Goal: Check status

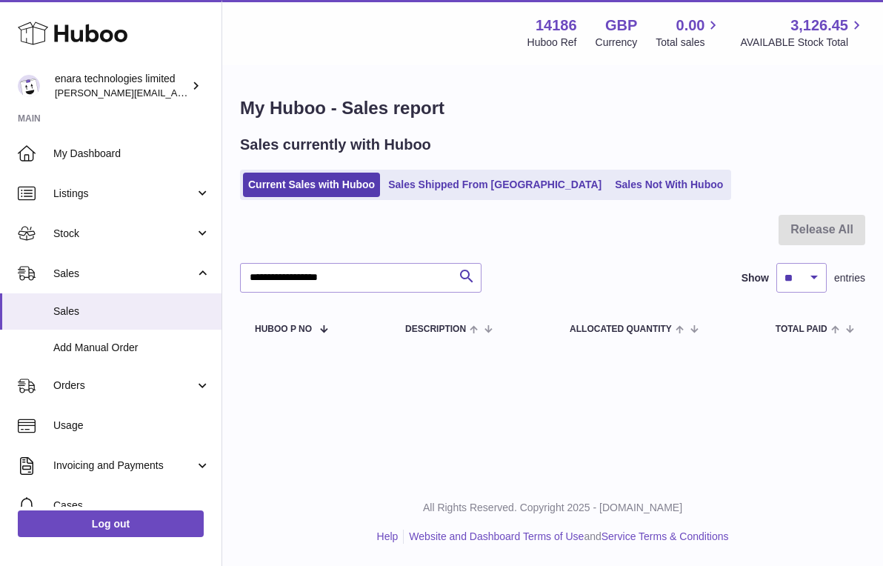
type input "**********"
click at [130, 227] on span "Stock" at bounding box center [124, 234] width 142 height 14
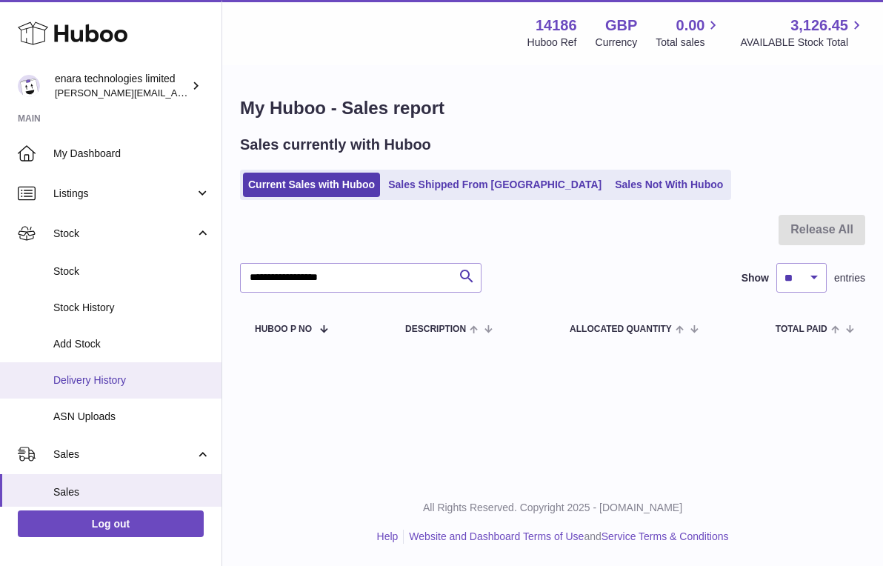
click at [124, 377] on span "Delivery History" at bounding box center [131, 380] width 157 height 14
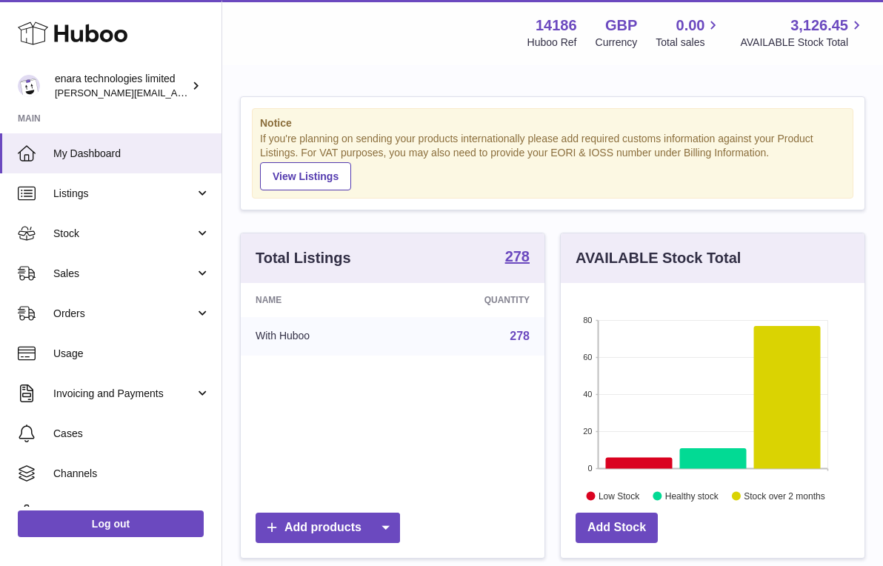
scroll to position [231, 304]
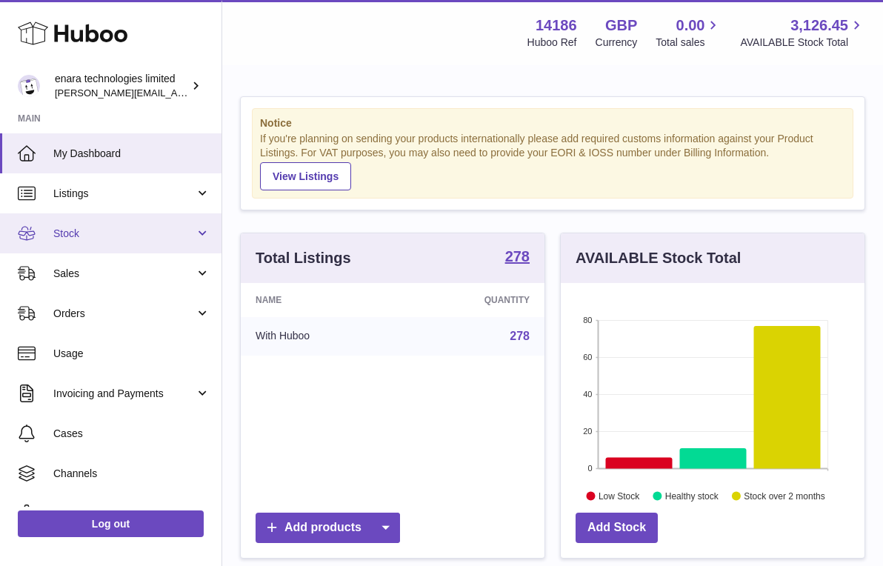
click at [184, 223] on link "Stock" at bounding box center [111, 233] width 222 height 40
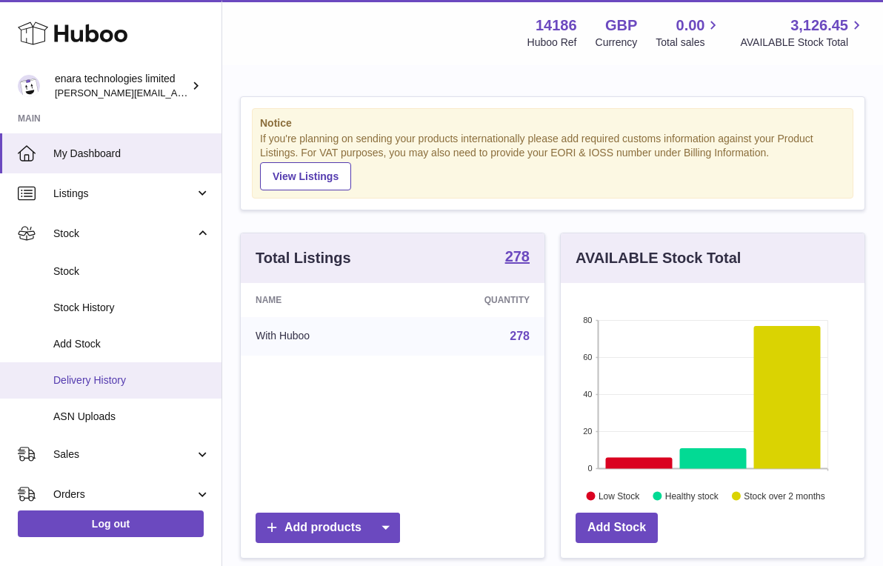
click at [168, 368] on link "Delivery History" at bounding box center [111, 380] width 222 height 36
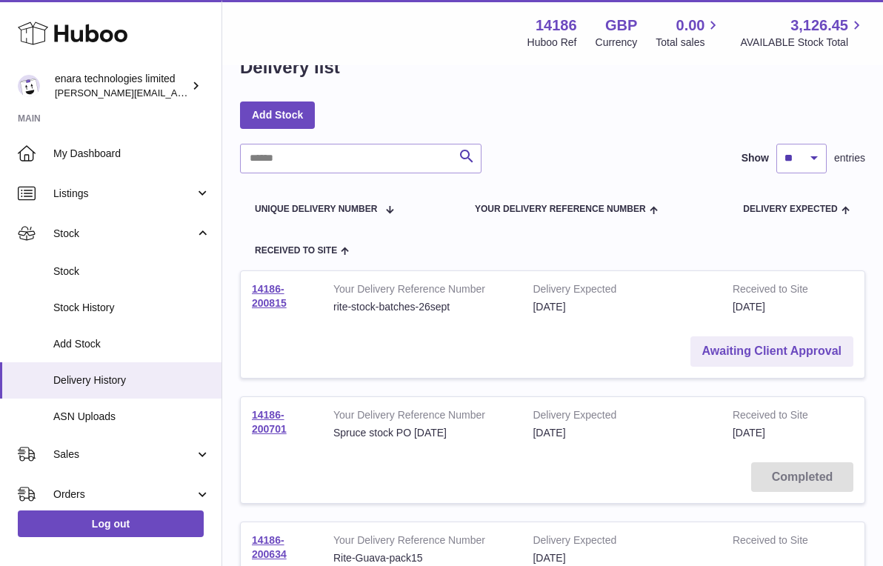
scroll to position [45, 0]
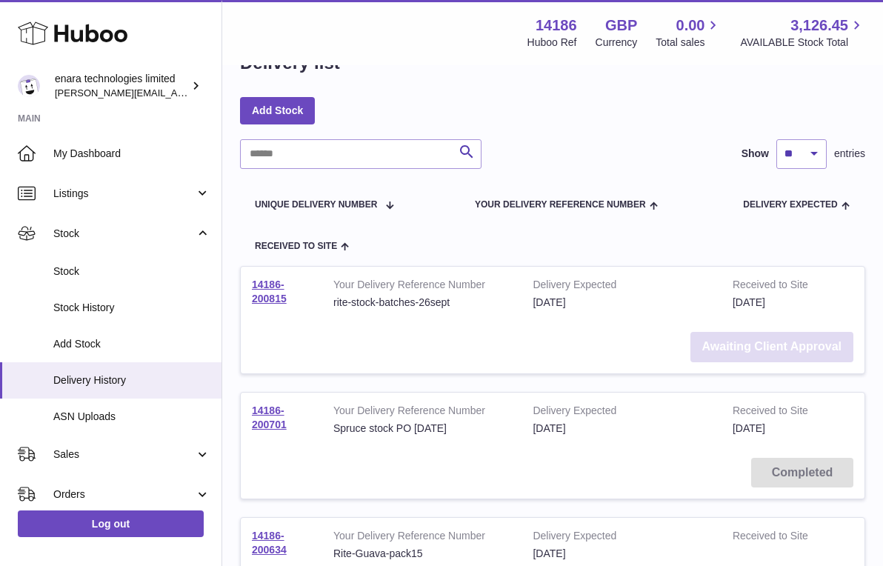
click at [823, 345] on link "Awaiting Client Approval" at bounding box center [772, 347] width 163 height 30
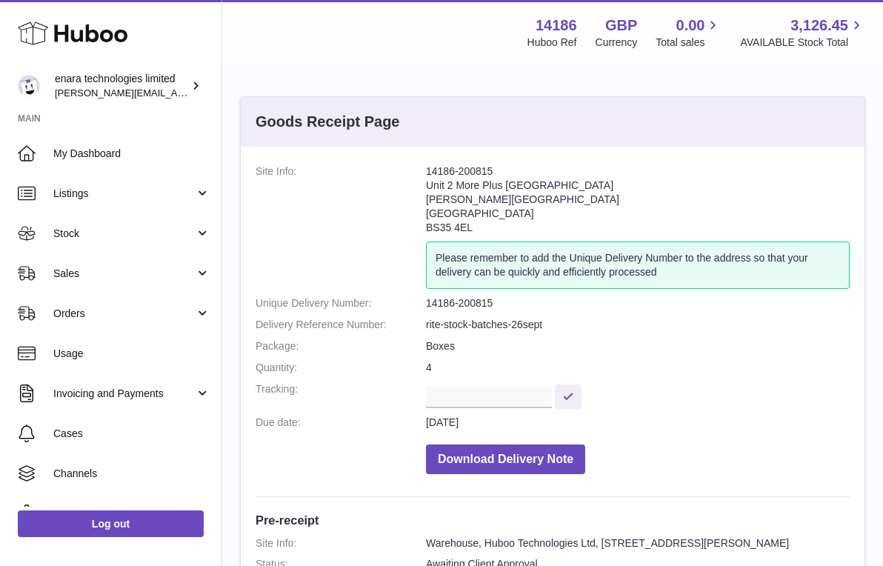
drag, startPoint x: 496, startPoint y: 172, endPoint x: 416, endPoint y: 173, distance: 79.3
click at [416, 173] on dl "Site Info: 14186-200815 Unit 2 More Plus Central Park Hudson Ave Severn Beach B…" at bounding box center [553, 323] width 594 height 317
copy dl "14186-200815"
